Goal: Task Accomplishment & Management: Complete application form

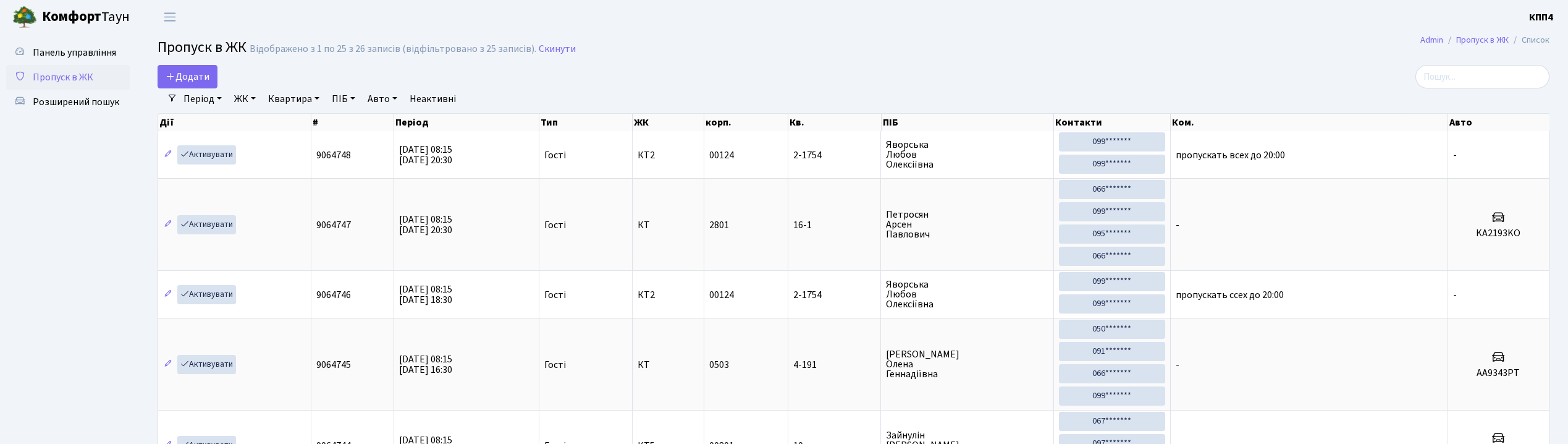
select select "25"
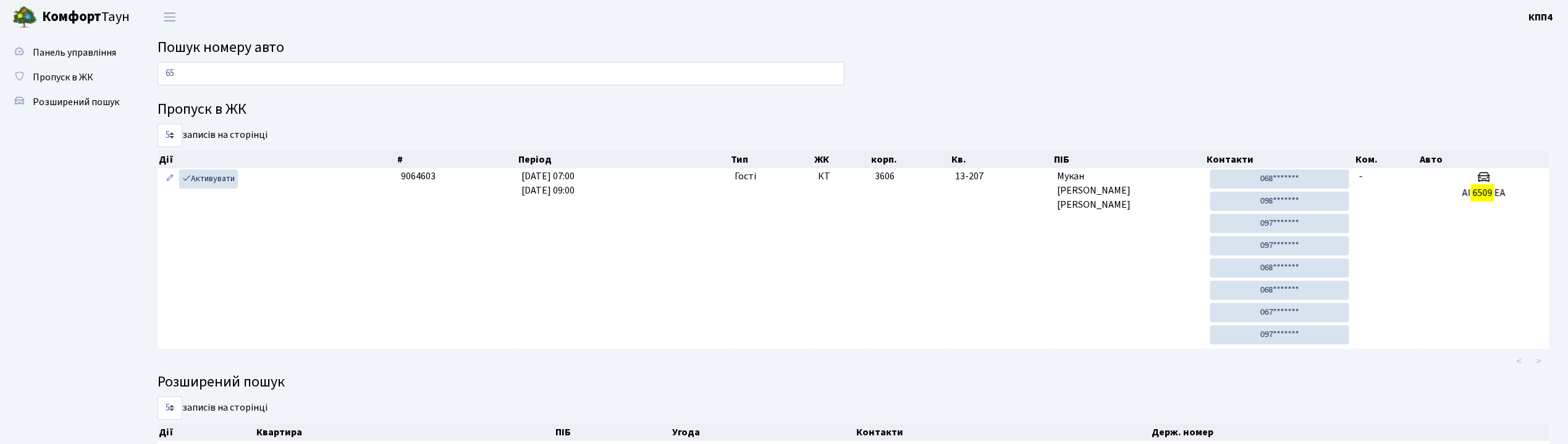
type input "6"
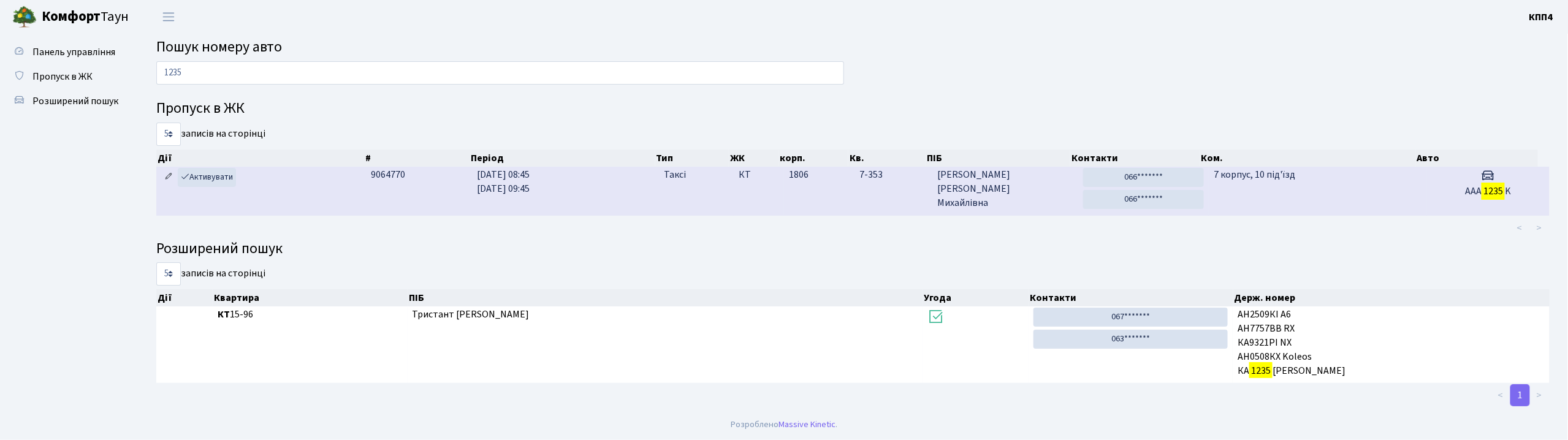
type input "1235"
click at [172, 176] on icon at bounding box center [168, 176] width 9 height 9
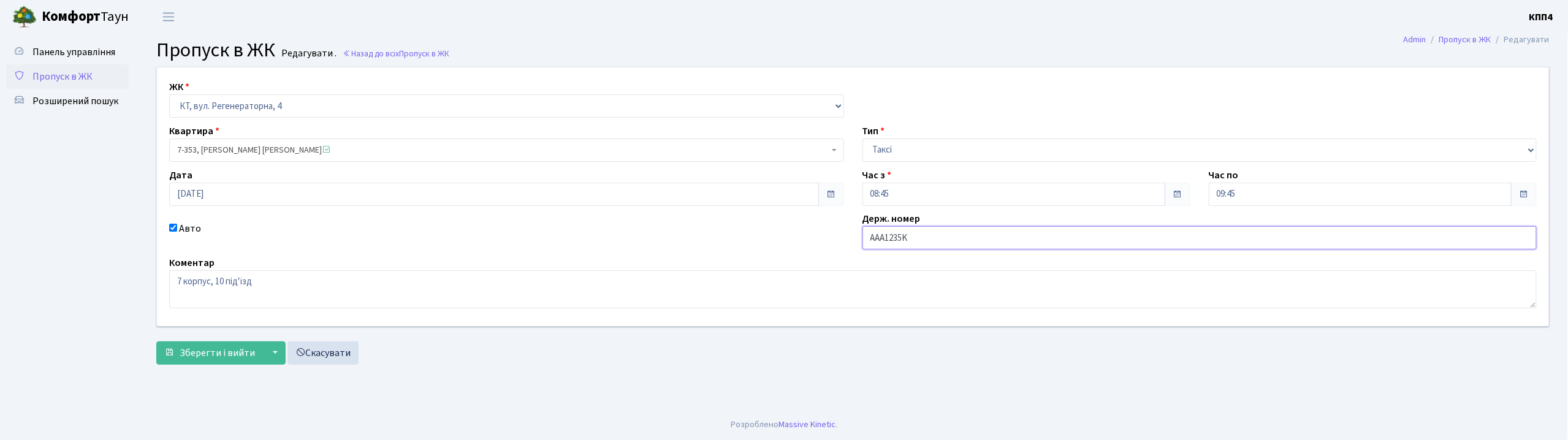
click at [878, 241] on input "AAA1235K" at bounding box center [1200, 237] width 675 height 23
click at [921, 231] on input "AA1235K" at bounding box center [1200, 237] width 675 height 23
type input "AA1235KН"
click at [184, 364] on button "Зберегти і вийти" at bounding box center [209, 352] width 106 height 23
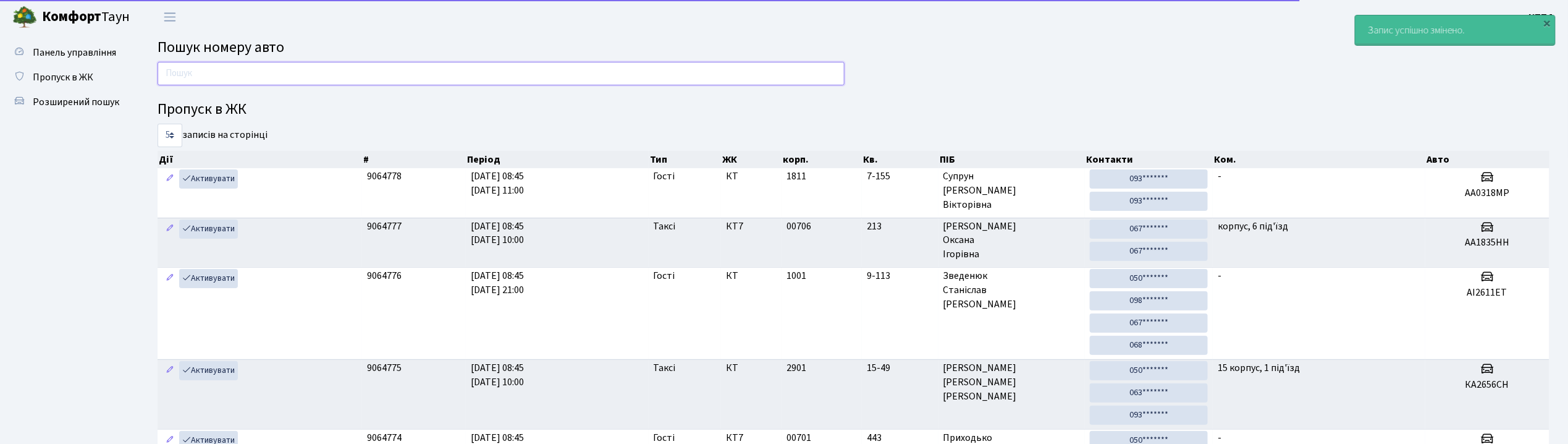
click at [233, 85] on input "text" at bounding box center [501, 73] width 687 height 23
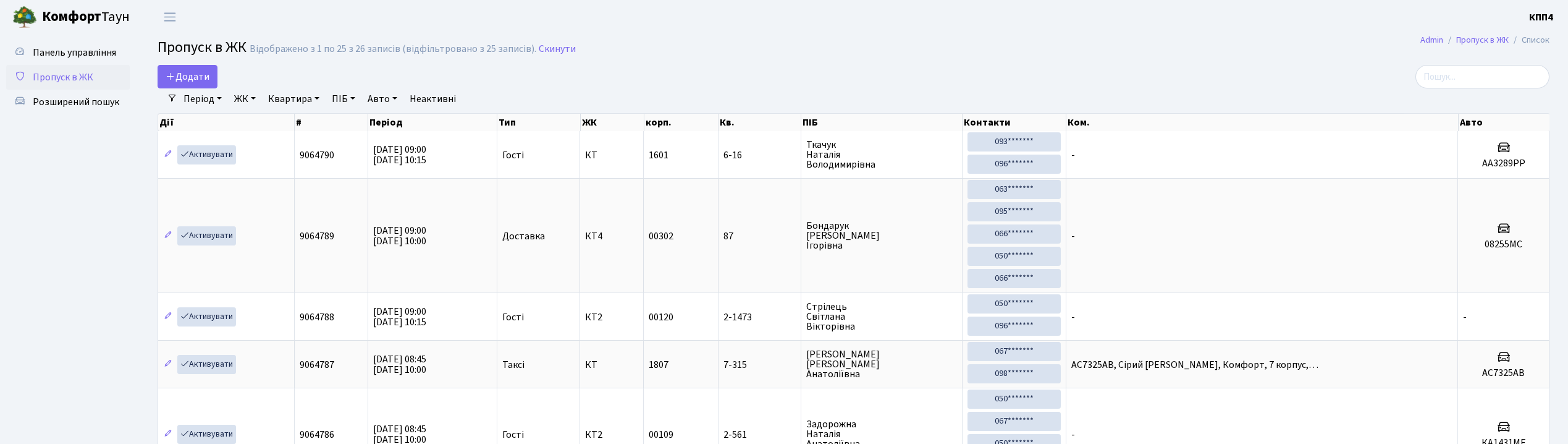
select select "25"
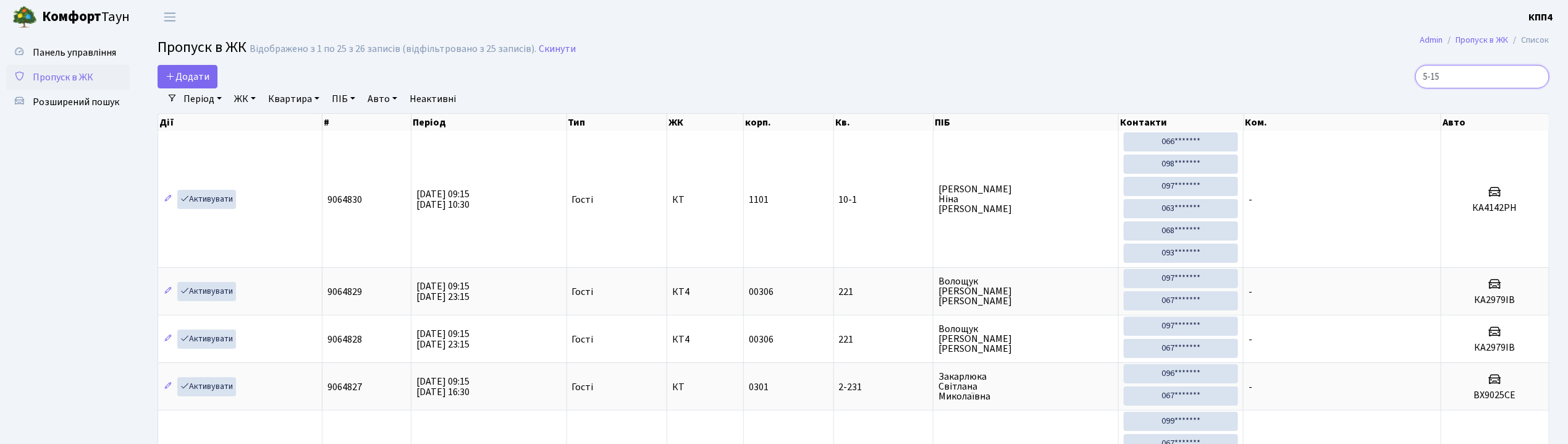
type input "5-157"
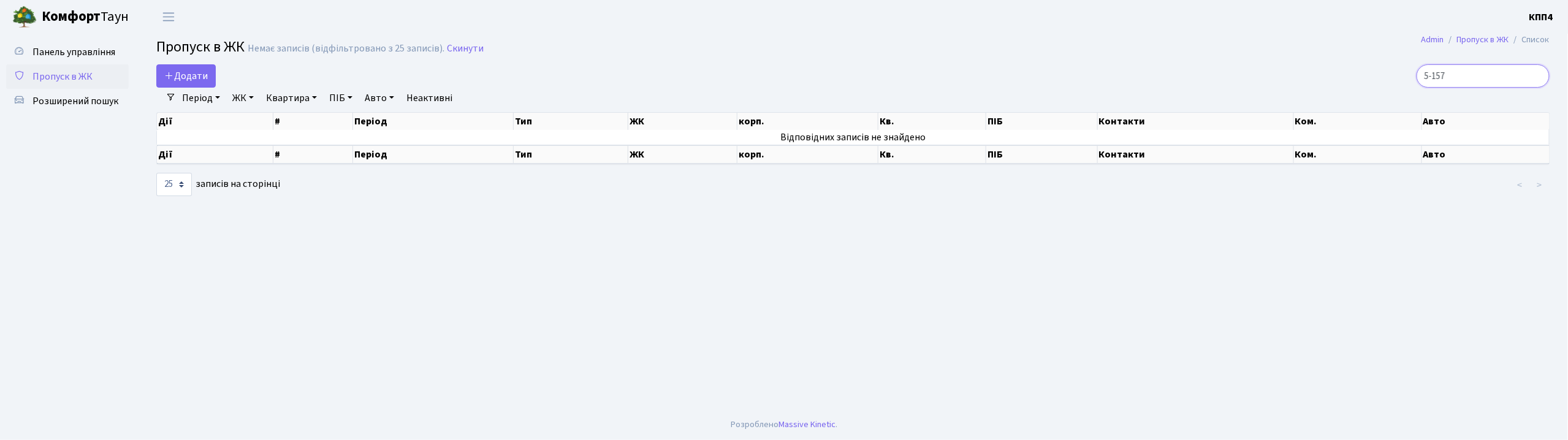
click at [1536, 79] on input "5-157" at bounding box center [1483, 76] width 133 height 23
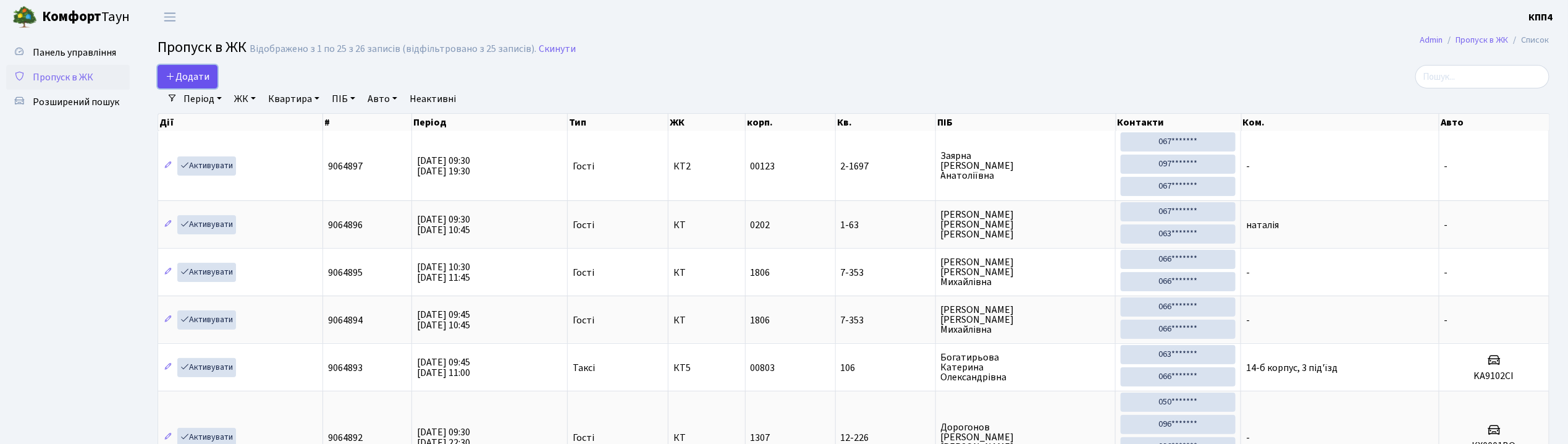
click at [203, 74] on span "Додати" at bounding box center [187, 76] width 44 height 13
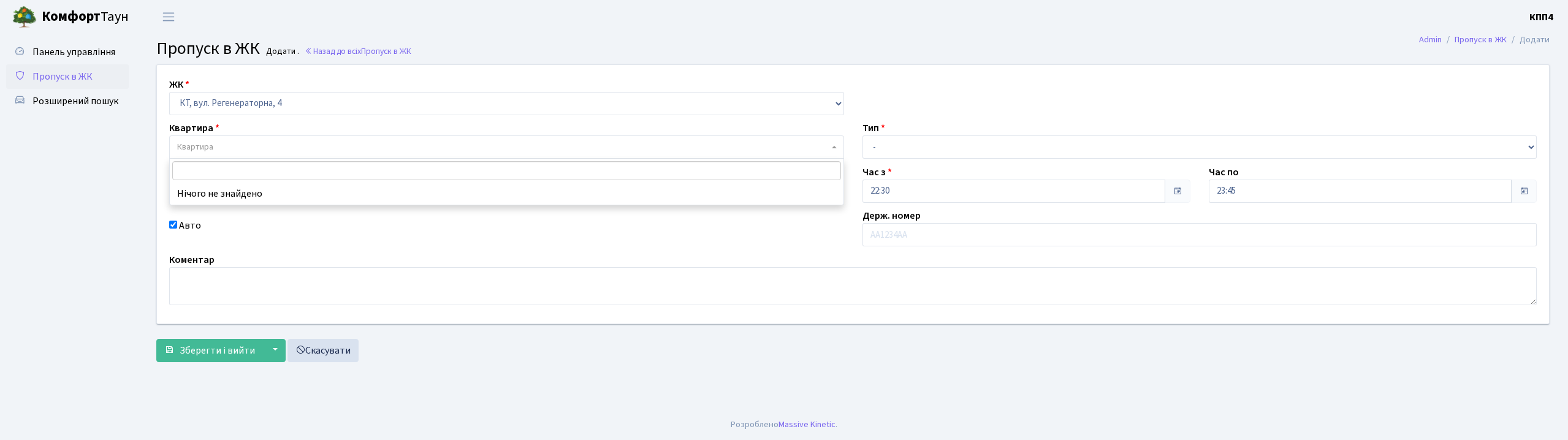
select select "271"
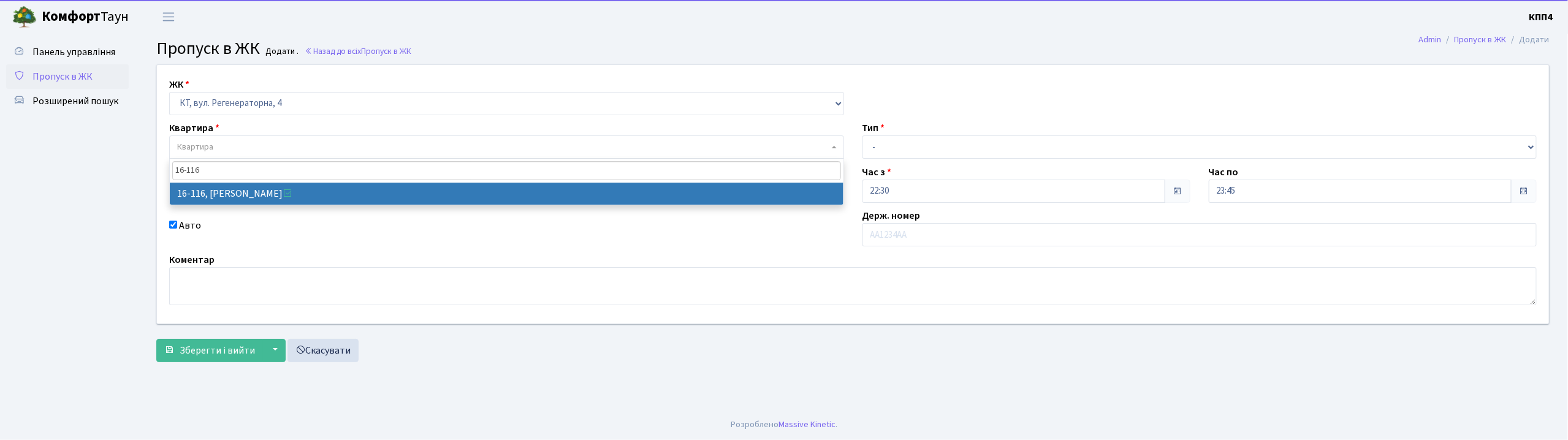
type input "16-116"
click at [749, 180] on span "16-116" at bounding box center [506, 171] width 674 height 24
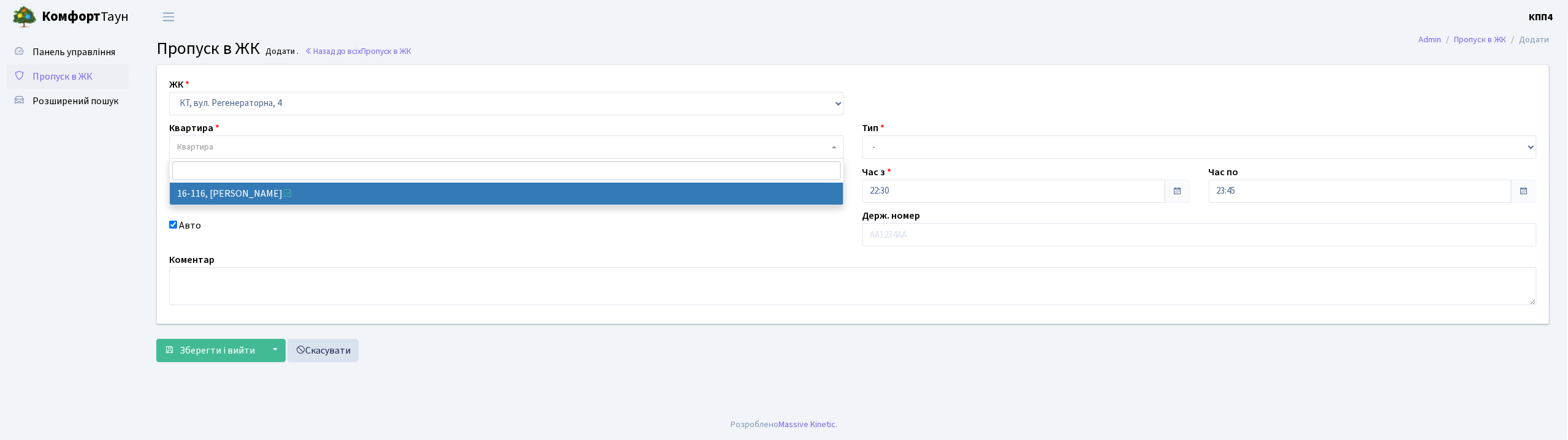
select select "8677"
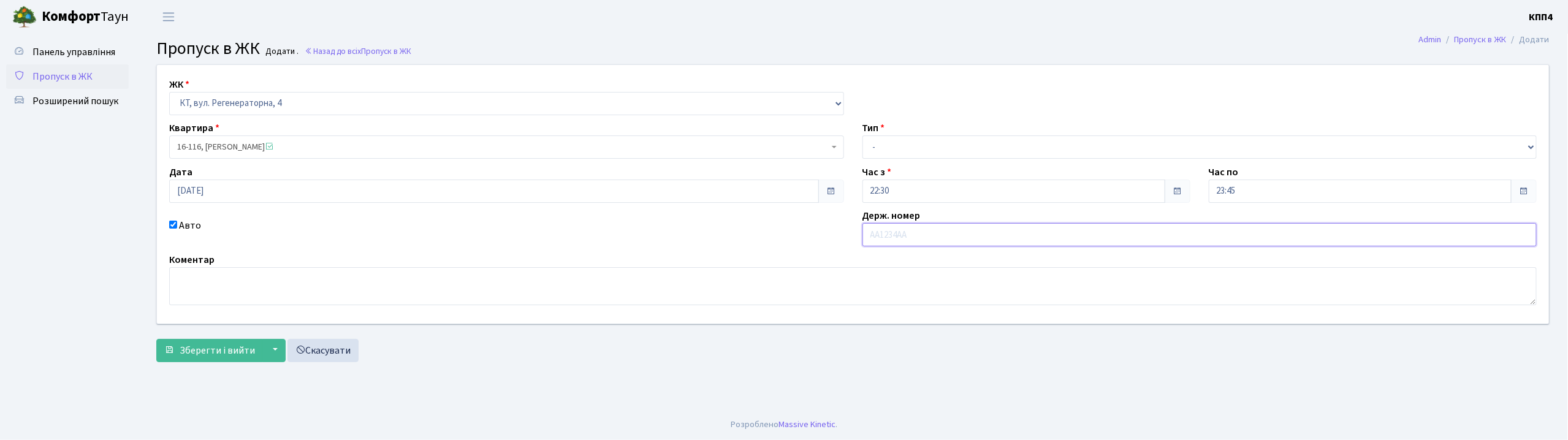
click at [889, 234] on input "text" at bounding box center [1200, 235] width 675 height 23
type input "АІ8194КА"
click at [889, 157] on select "- Доставка Таксі Гості Сервіс" at bounding box center [1200, 147] width 675 height 23
select select "2"
click at [862, 136] on select "- Доставка Таксі Гості Сервіс" at bounding box center [1200, 147] width 675 height 23
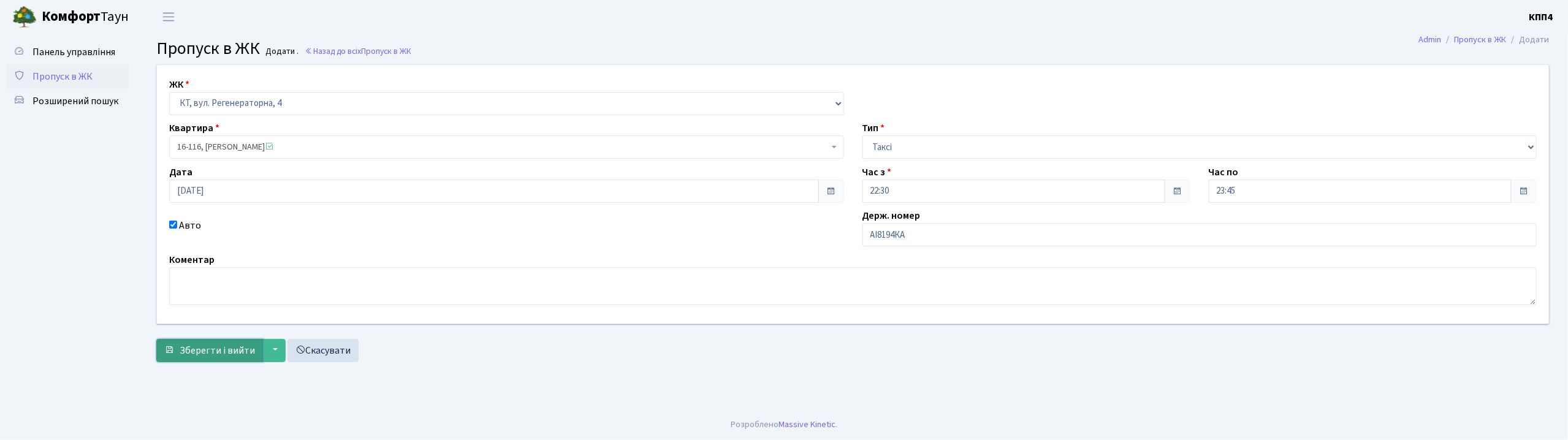
click at [219, 360] on button "Зберегти і вийти" at bounding box center [209, 350] width 106 height 23
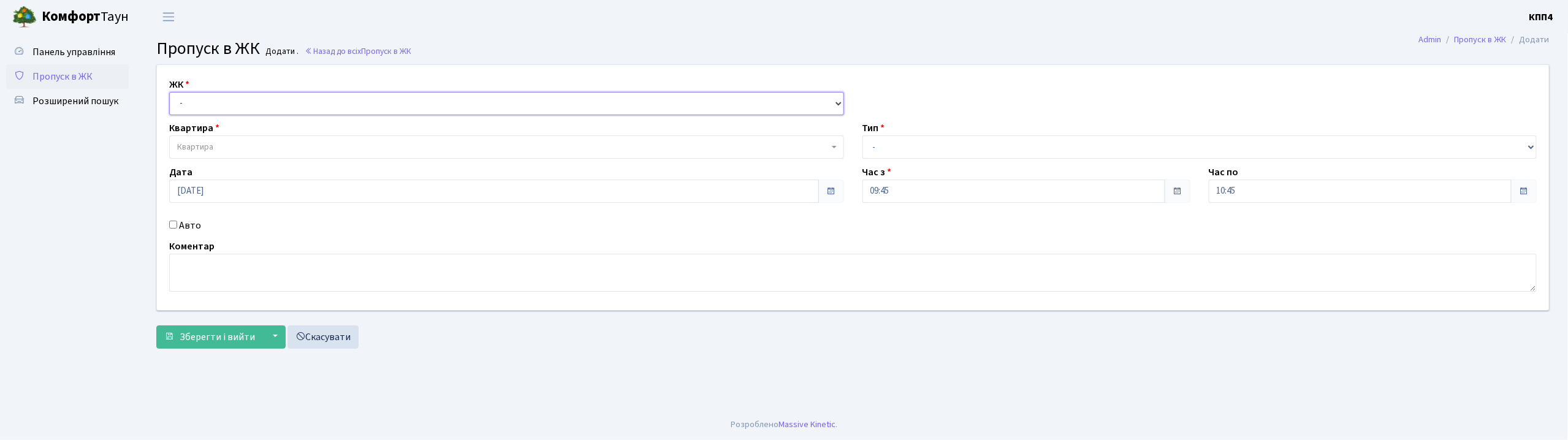
drag, startPoint x: 245, startPoint y: 102, endPoint x: 245, endPoint y: 110, distance: 8.0
click at [245, 102] on select "- КТ, вул. Регенераторна, 4 КТ2, просп. Соборності, 17 КТ3, вул. Березнева, 16 …" at bounding box center [506, 103] width 675 height 23
select select "271"
click at [169, 92] on select "- КТ, вул. Регенераторна, 4 КТ2, просп. [STREET_ADDRESS] [STREET_ADDRESS] [PERS…" at bounding box center [506, 103] width 675 height 23
select select
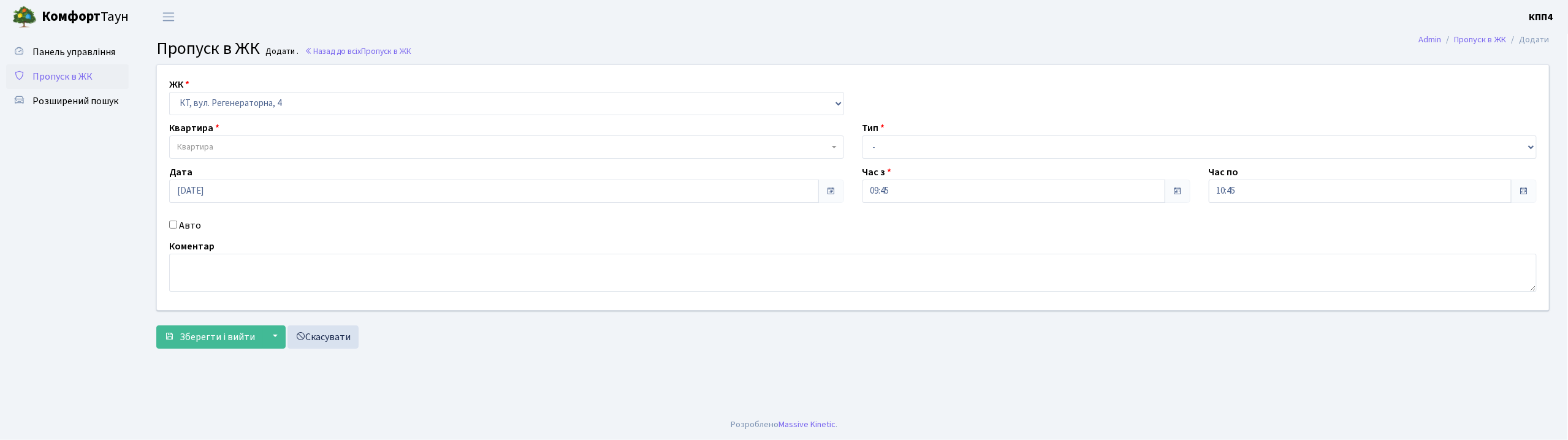
click at [190, 222] on label "Авто" at bounding box center [190, 225] width 22 height 15
click at [177, 222] on input "Авто" at bounding box center [173, 225] width 8 height 8
checkbox input "true"
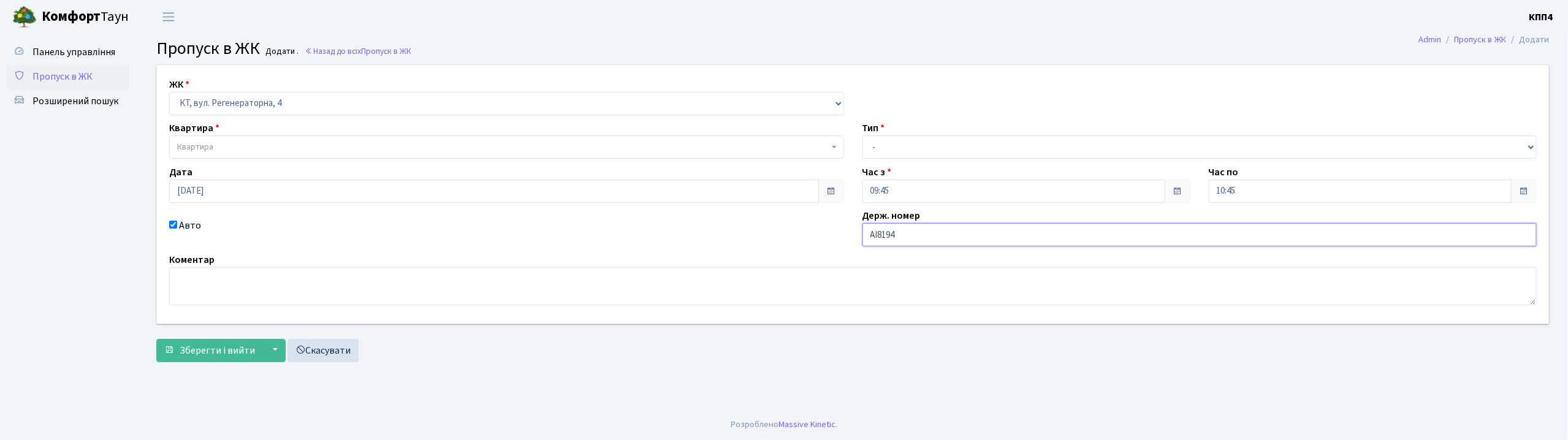
type input "АІ8194КА"
click at [883, 148] on select "- Доставка Таксі Гості Сервіс" at bounding box center [1200, 147] width 675 height 23
select select "2"
click at [862, 136] on select "- Доставка Таксі Гості Сервіс" at bounding box center [1200, 147] width 675 height 23
click at [297, 157] on span "Квартира" at bounding box center [506, 147] width 675 height 23
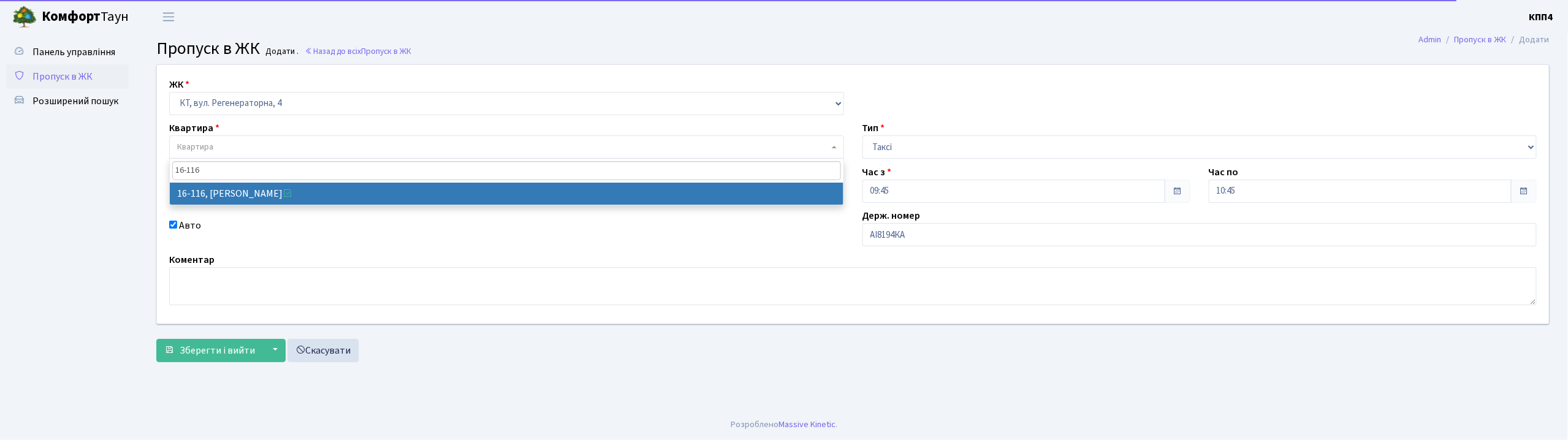
type input "16-116"
select select "8677"
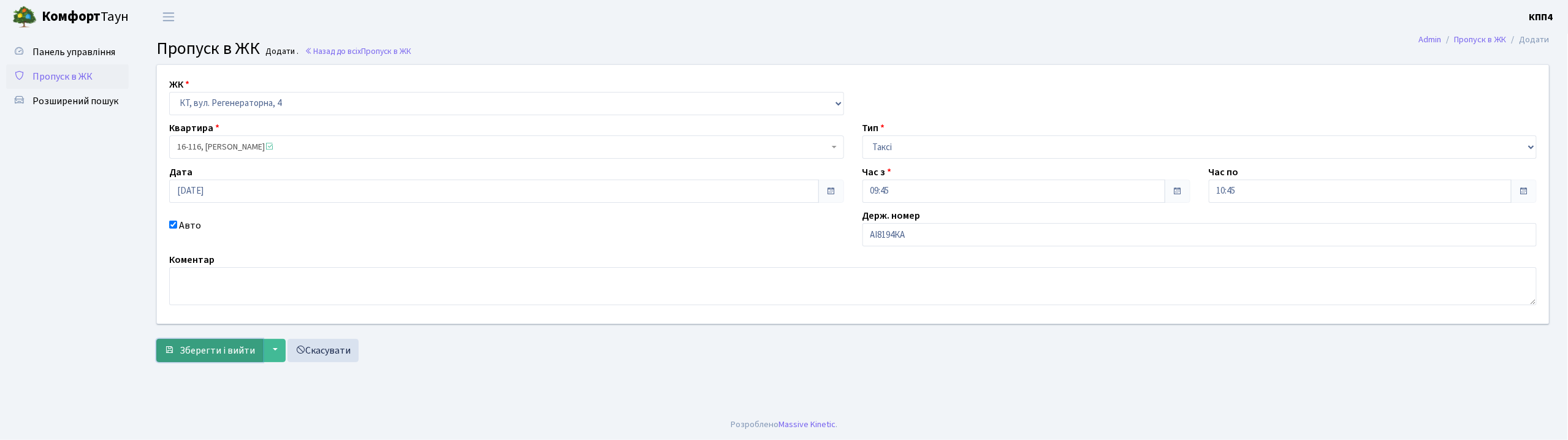
click at [247, 360] on button "Зберегти і вийти" at bounding box center [209, 350] width 106 height 23
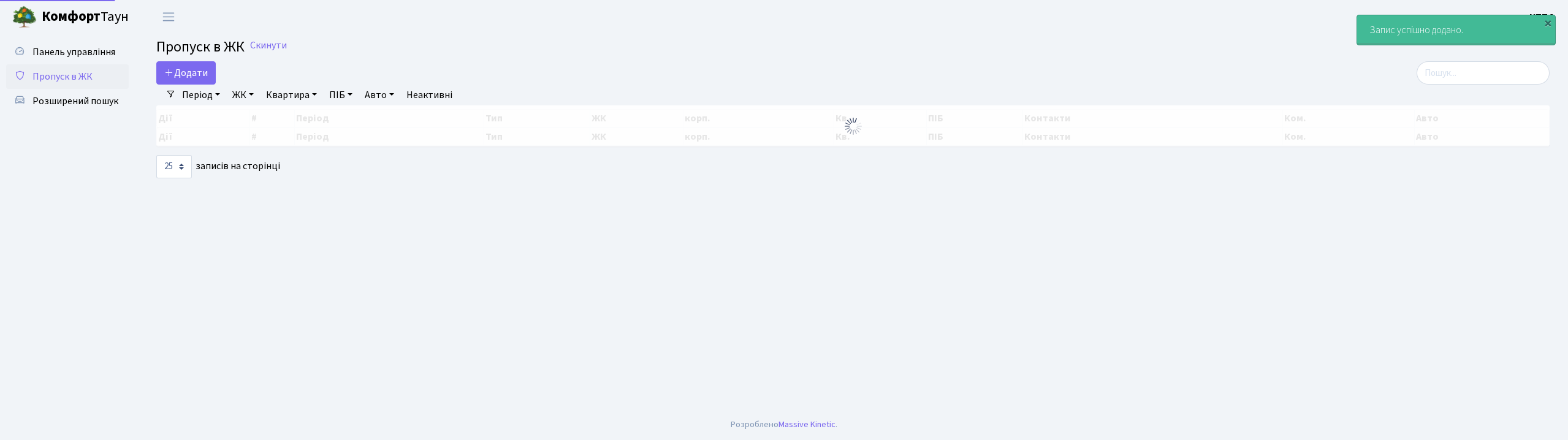
select select "25"
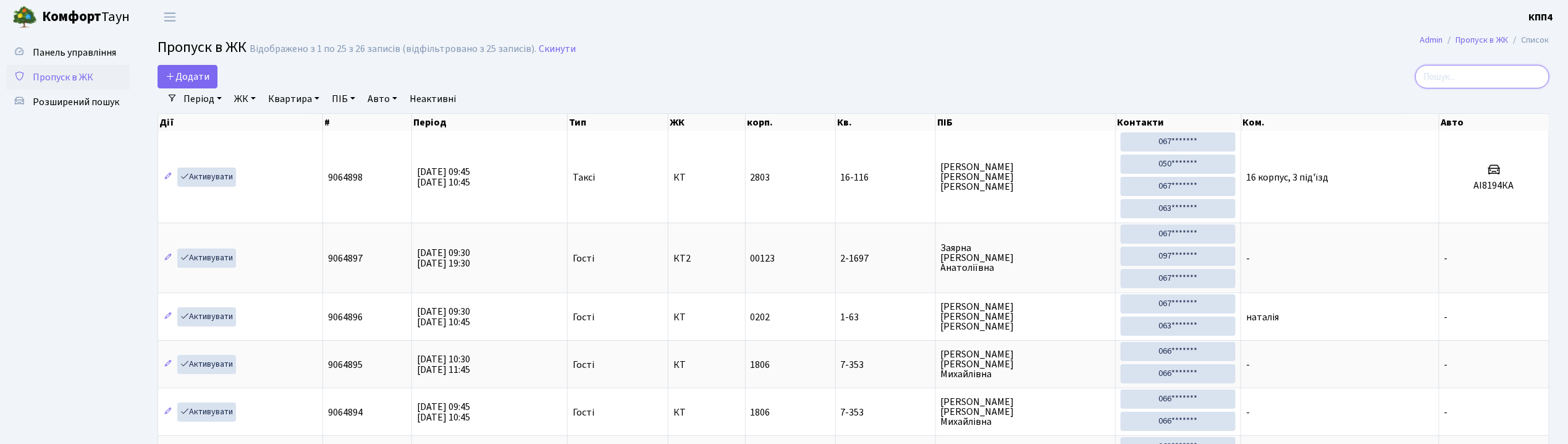
click at [1464, 68] on input "search" at bounding box center [1483, 76] width 134 height 23
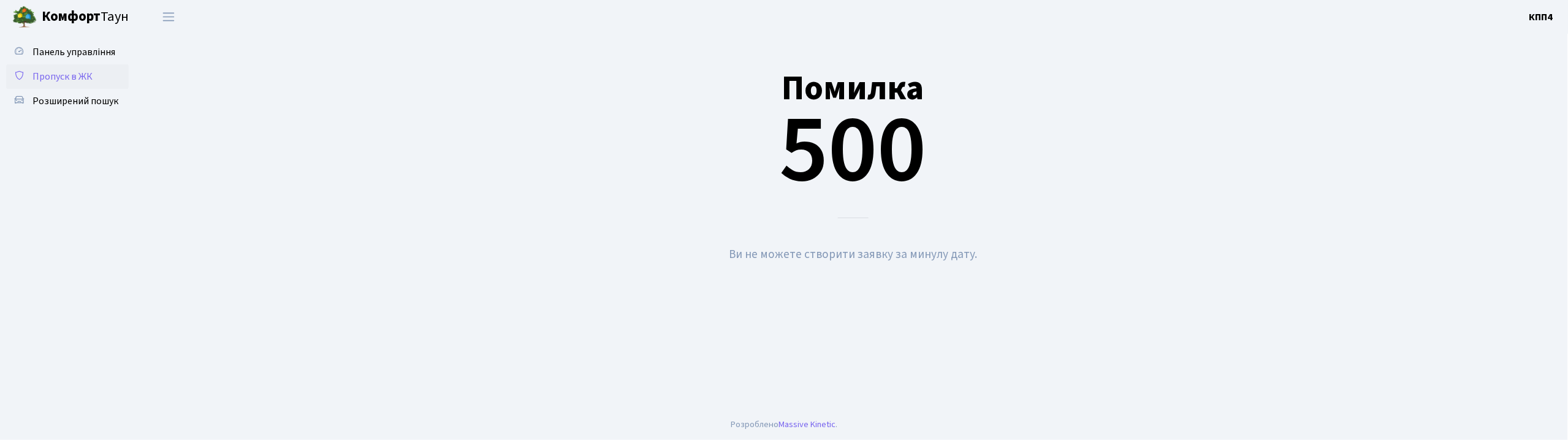
click at [100, 70] on link "Пропуск в ЖК" at bounding box center [67, 76] width 122 height 25
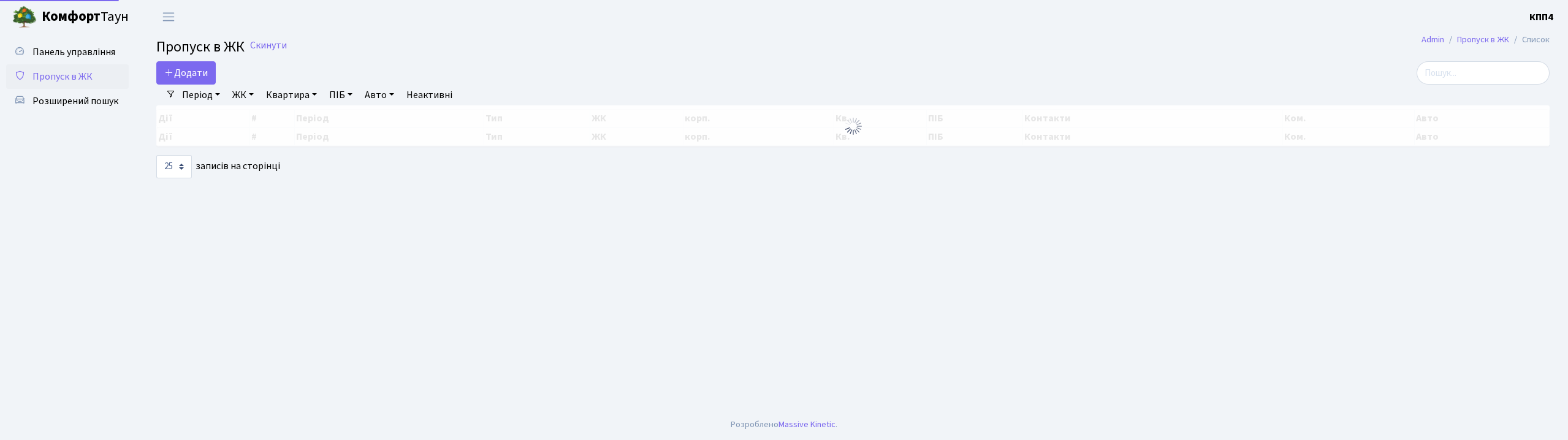
select select "25"
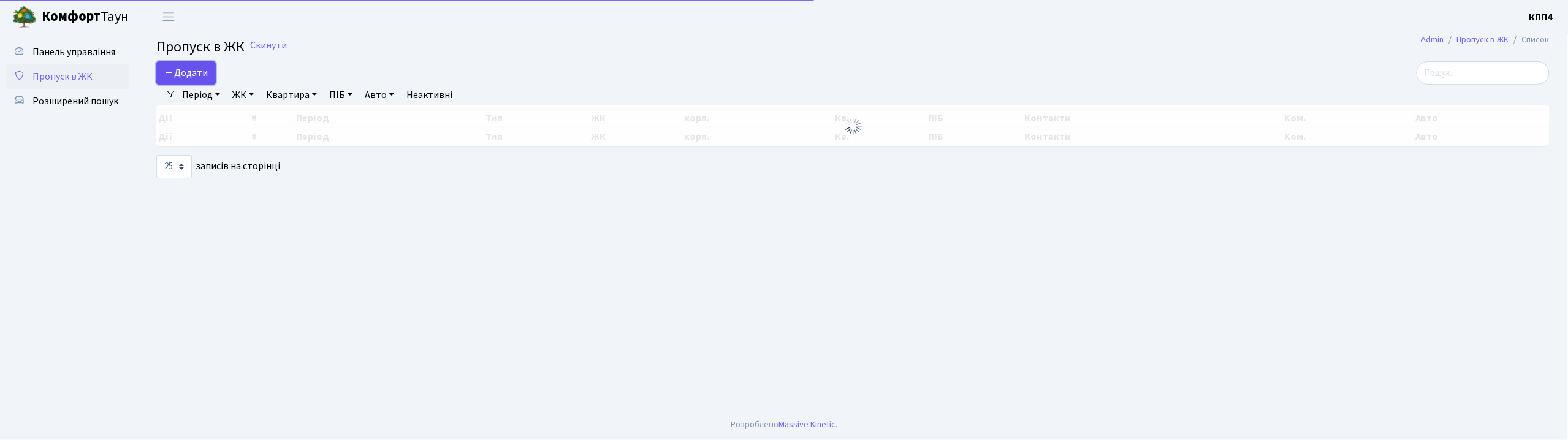
click at [192, 68] on span "Додати" at bounding box center [186, 73] width 43 height 13
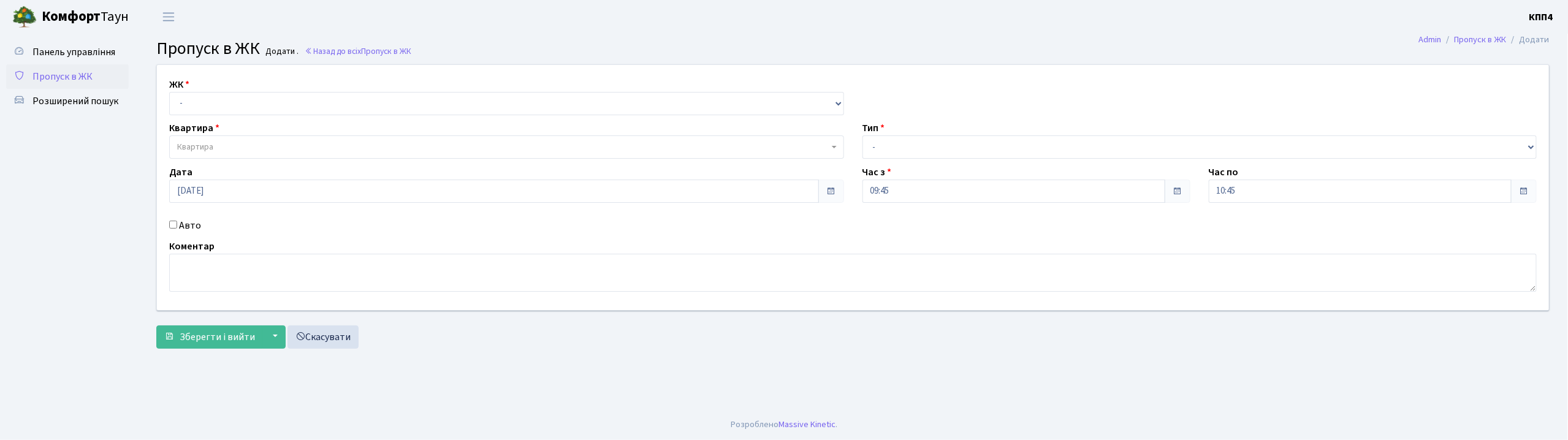
click at [258, 118] on div "ЖК - КТ, вул. Регенераторна, 4 КТ2, просп. Соборності, 17 КТ3, вул. Березнева, …" at bounding box center [852, 187] width 1410 height 245
click at [258, 108] on select "- КТ, вул. Регенераторна, 4 КТ2, просп. [STREET_ADDRESS] [STREET_ADDRESS] [PERS…" at bounding box center [506, 103] width 675 height 23
select select "271"
click at [169, 92] on select "- КТ, вул. Регенераторна, 4 КТ2, просп. [STREET_ADDRESS] [STREET_ADDRESS] [PERS…" at bounding box center [506, 103] width 675 height 23
select select
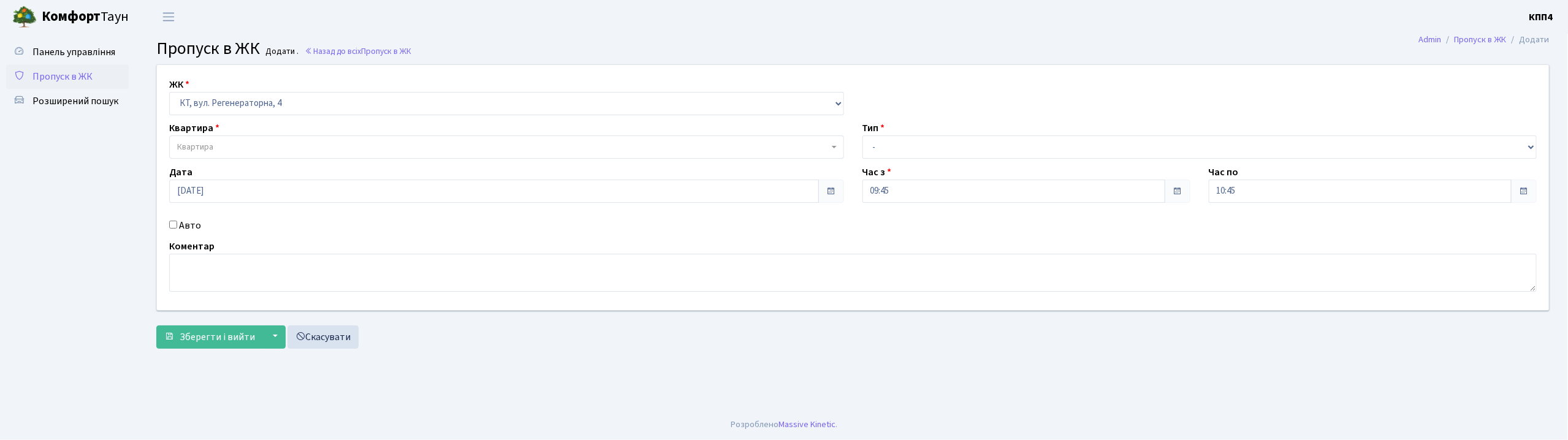
click at [197, 219] on label "Авто" at bounding box center [190, 225] width 22 height 15
click at [177, 221] on input "Авто" at bounding box center [173, 225] width 8 height 8
checkbox input "true"
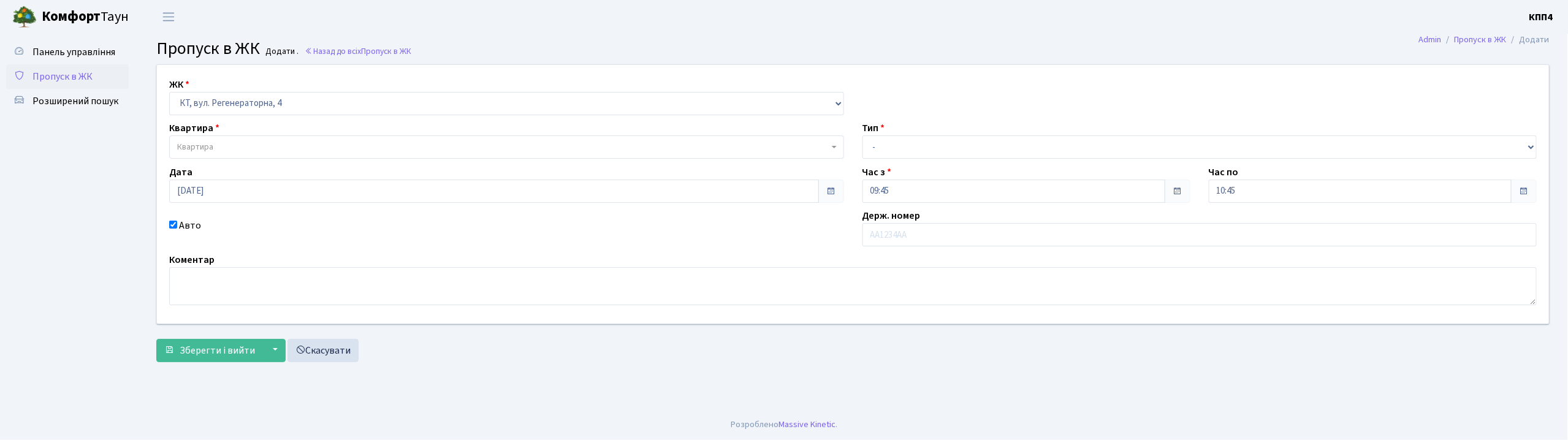
click at [229, 133] on div "Квартира Квартира" at bounding box center [507, 140] width 694 height 38
click at [231, 147] on span "Квартира" at bounding box center [503, 147] width 652 height 12
click at [868, 233] on input "text" at bounding box center [1200, 235] width 675 height 23
type input "АА7346РР"
click at [891, 148] on select "- Доставка Таксі Гості Сервіс" at bounding box center [1200, 147] width 675 height 23
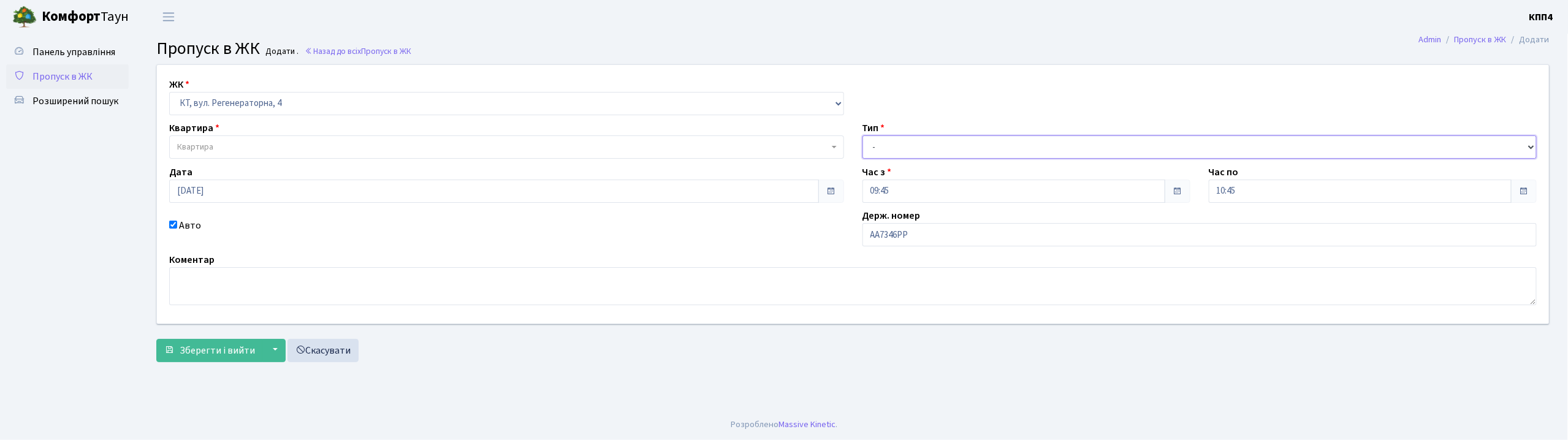
select select "2"
click at [862, 136] on select "- Доставка Таксі Гості Сервіс" at bounding box center [1200, 147] width 675 height 23
click at [506, 145] on span "Квартира" at bounding box center [503, 147] width 652 height 12
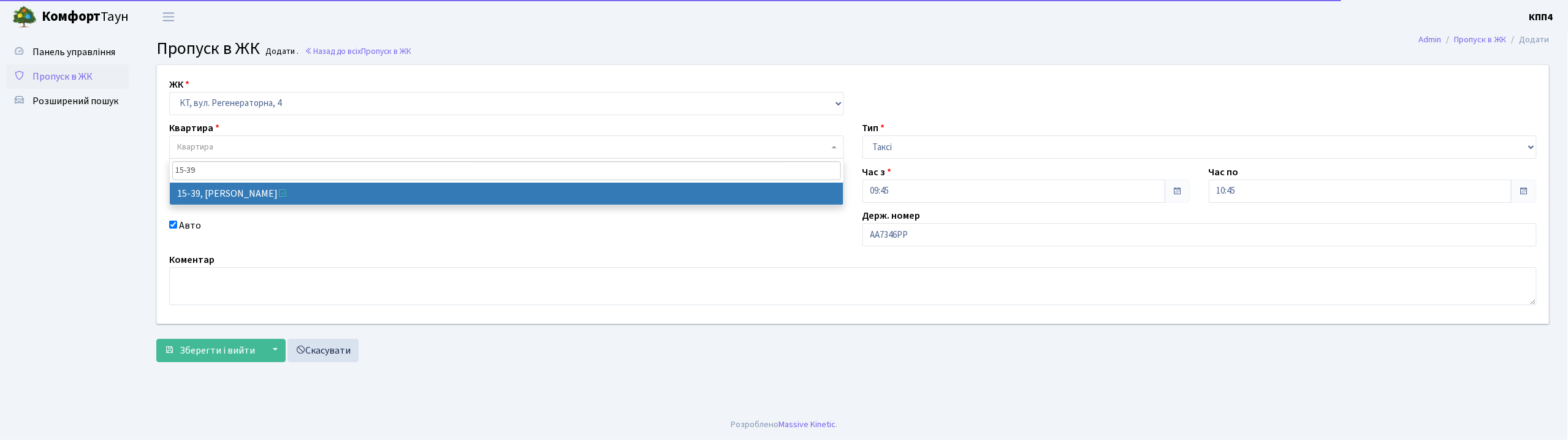
type input "15-39"
select select "8814"
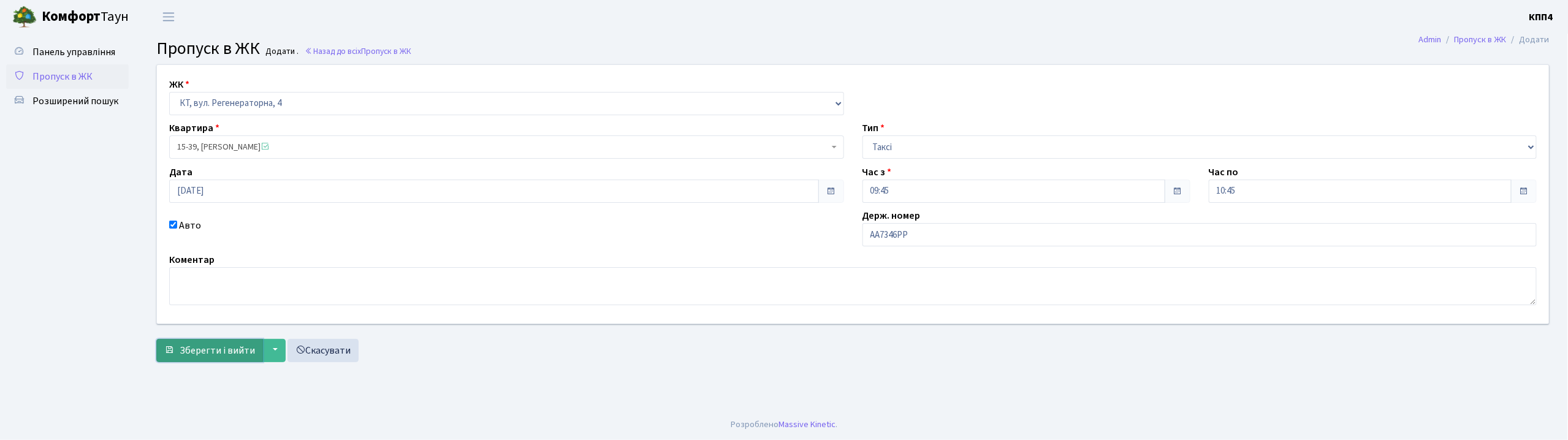
click at [208, 354] on span "Зберегти і вийти" at bounding box center [217, 350] width 75 height 13
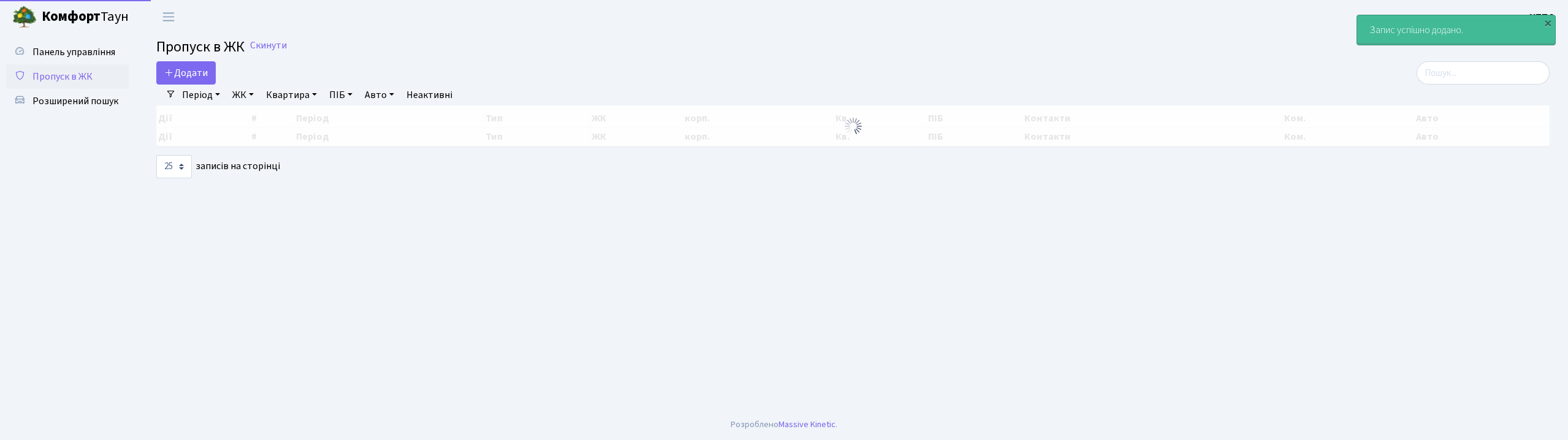
select select "25"
click at [195, 74] on span "Додати" at bounding box center [186, 73] width 43 height 13
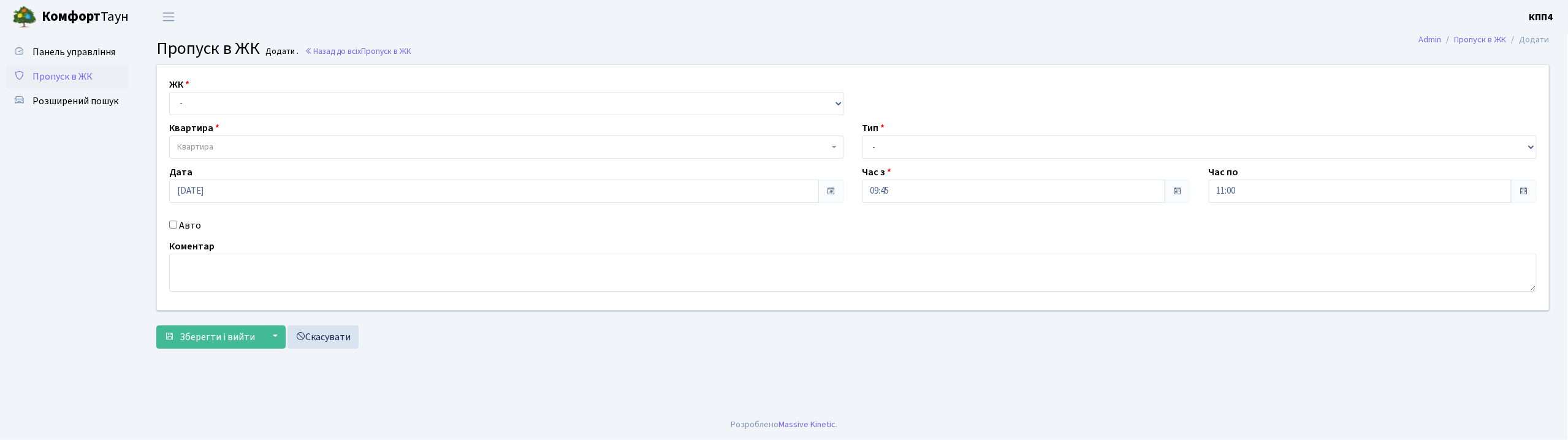
select select "271"
click at [169, 92] on select "- КТ, вул. Регенераторна, 4 КТ2, просп. [STREET_ADDRESS] [STREET_ADDRESS] [PERS…" at bounding box center [506, 103] width 675 height 23
select select
click at [190, 229] on label "Авто" at bounding box center [190, 225] width 22 height 15
click at [177, 229] on input "Авто" at bounding box center [173, 225] width 8 height 8
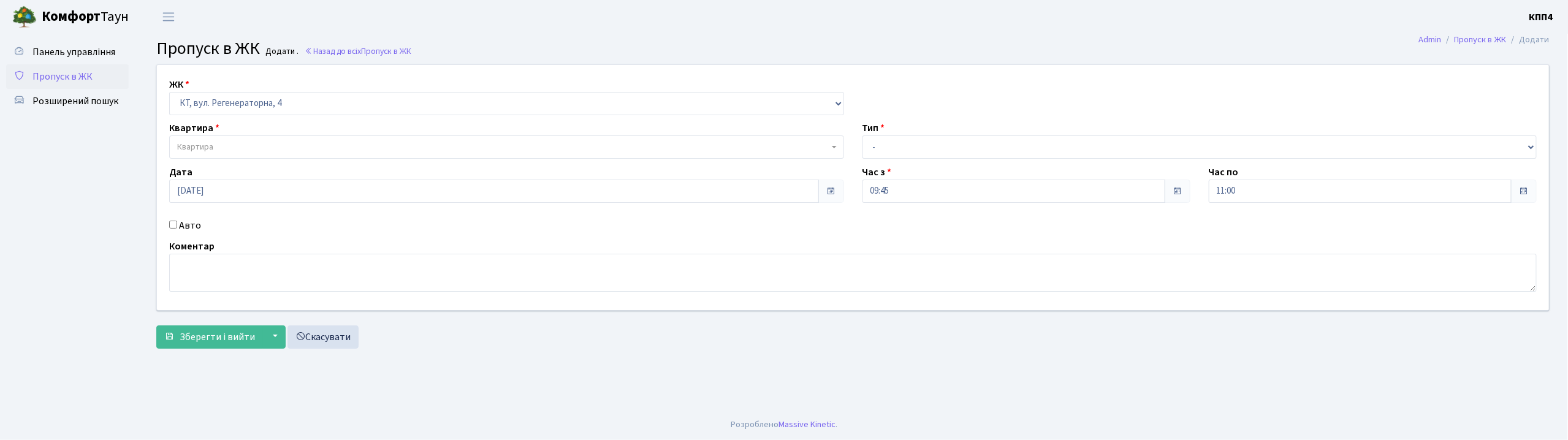
checkbox input "true"
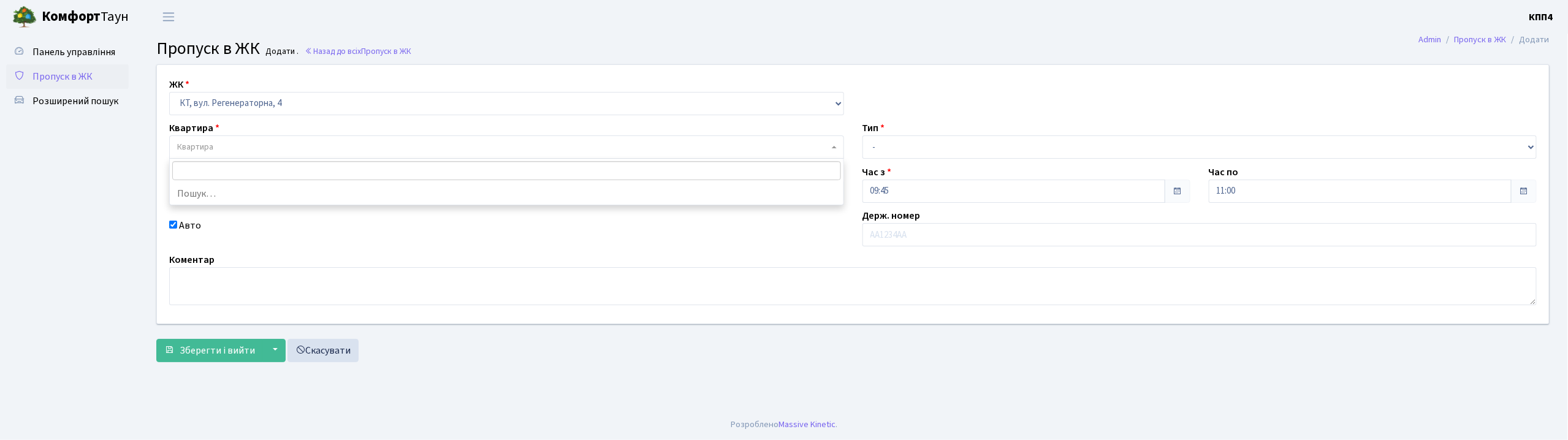
click at [197, 158] on body "[PERSON_NAME] КПП4 Мій обліковий запис Вийти Панель управління Пропуск в ЖК Роз…" at bounding box center [784, 220] width 1568 height 440
